Goal: Find contact information: Find contact information

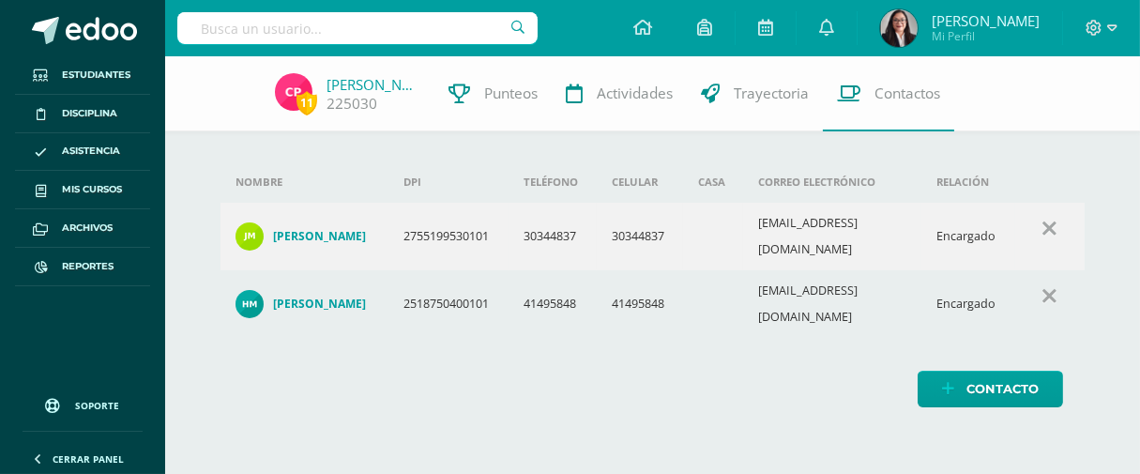
click at [322, 29] on input "text" at bounding box center [357, 28] width 360 height 32
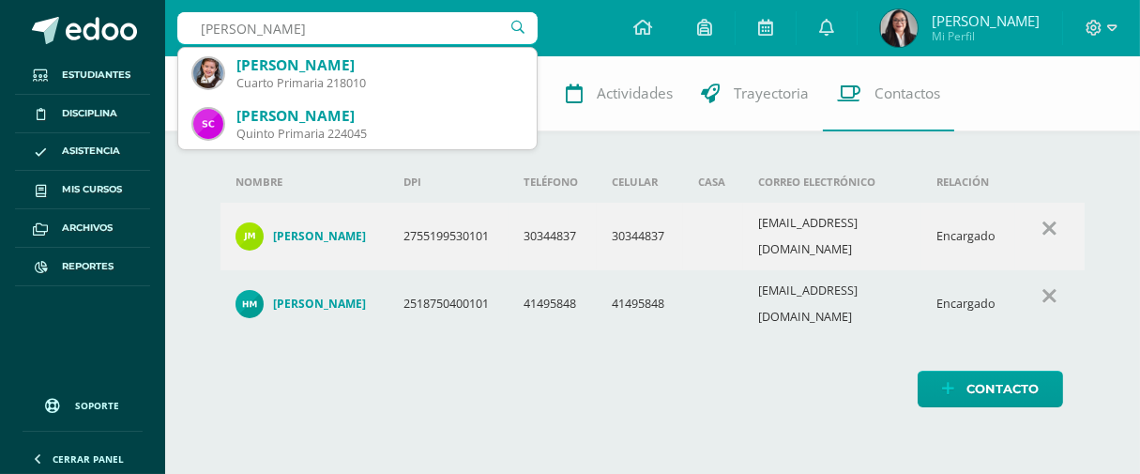
type input "Sofía Castillo Ariza"
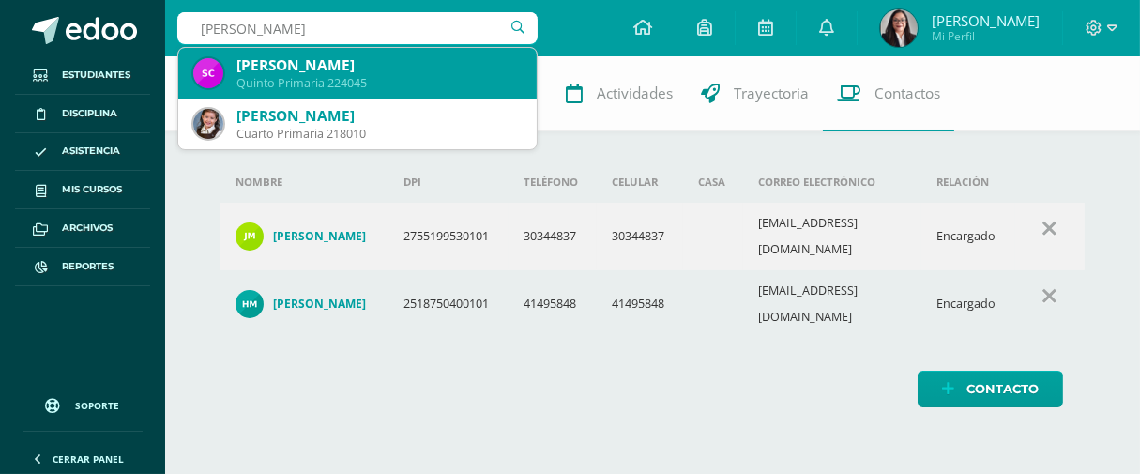
click at [366, 75] on div "Quinto Primaria 224045" at bounding box center [379, 83] width 285 height 16
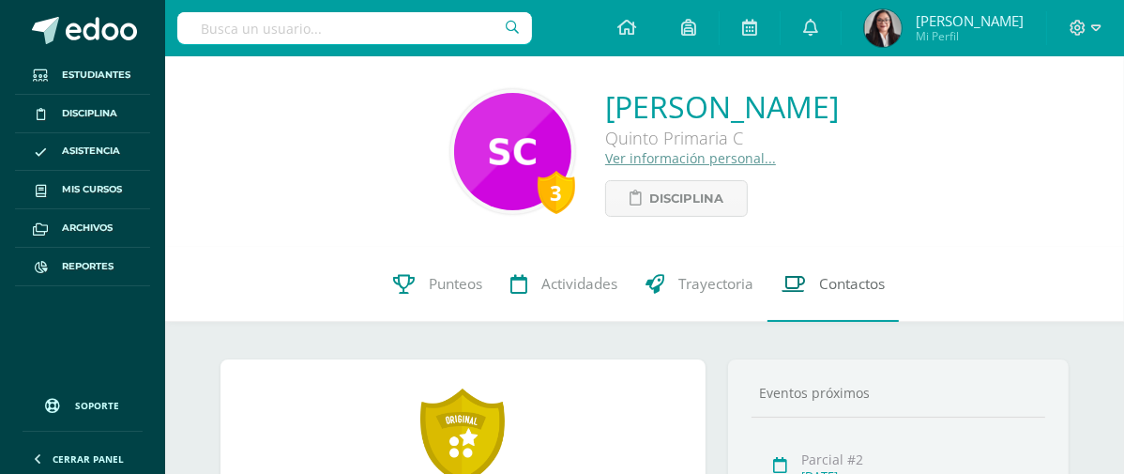
click at [845, 288] on span "Contactos" at bounding box center [852, 284] width 66 height 20
